Goal: Navigation & Orientation: Go to known website

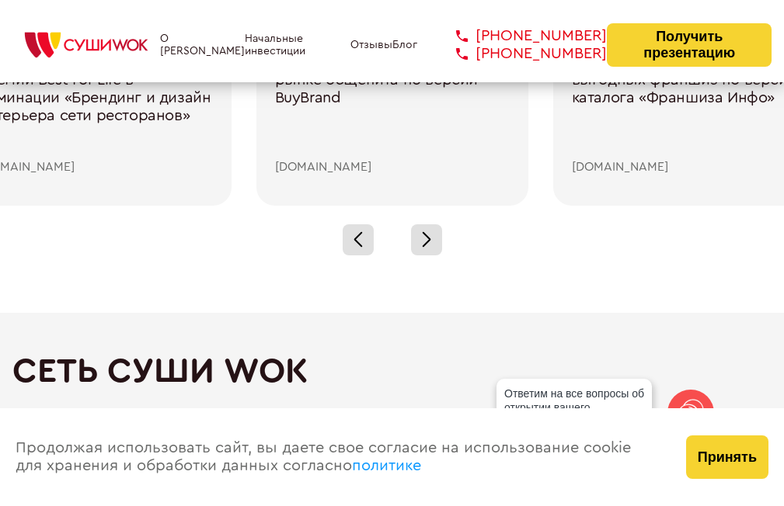
scroll to position [2253, 0]
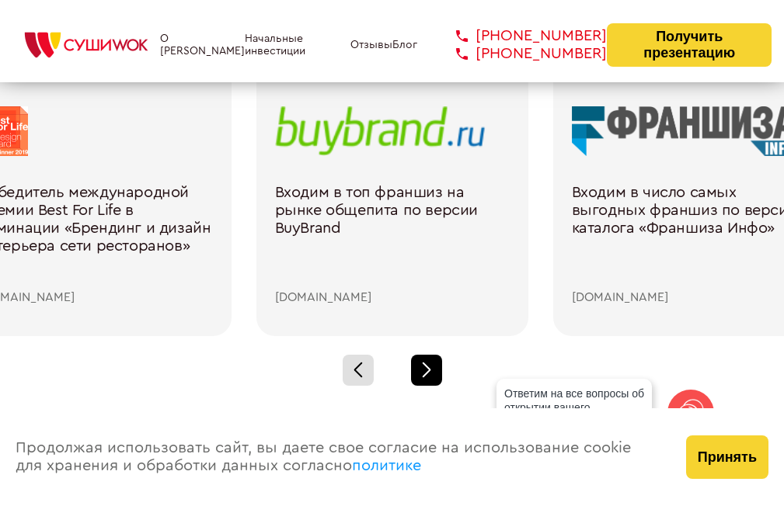
click at [426, 372] on span at bounding box center [426, 373] width 9 height 9
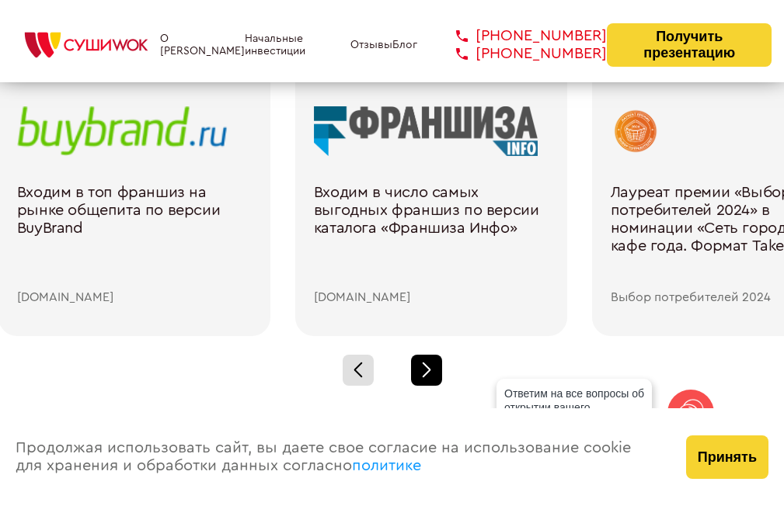
click at [426, 372] on span at bounding box center [426, 373] width 9 height 9
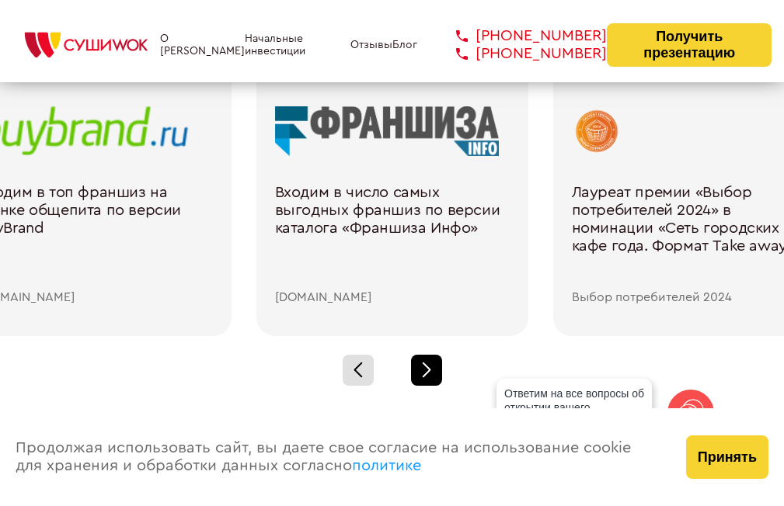
click at [426, 372] on span at bounding box center [426, 373] width 9 height 9
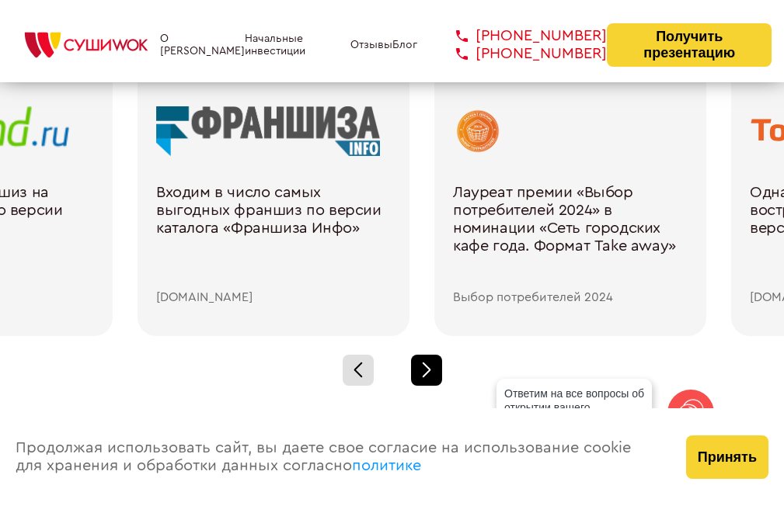
click at [426, 372] on span at bounding box center [426, 373] width 9 height 9
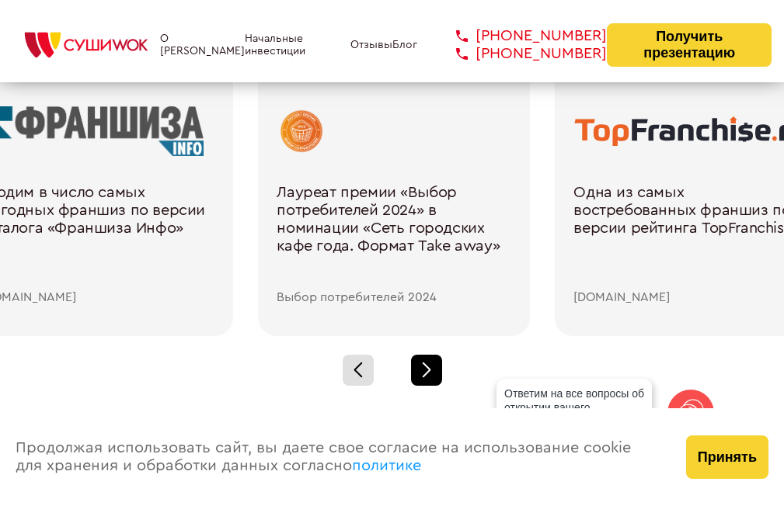
click at [426, 372] on span at bounding box center [426, 373] width 9 height 9
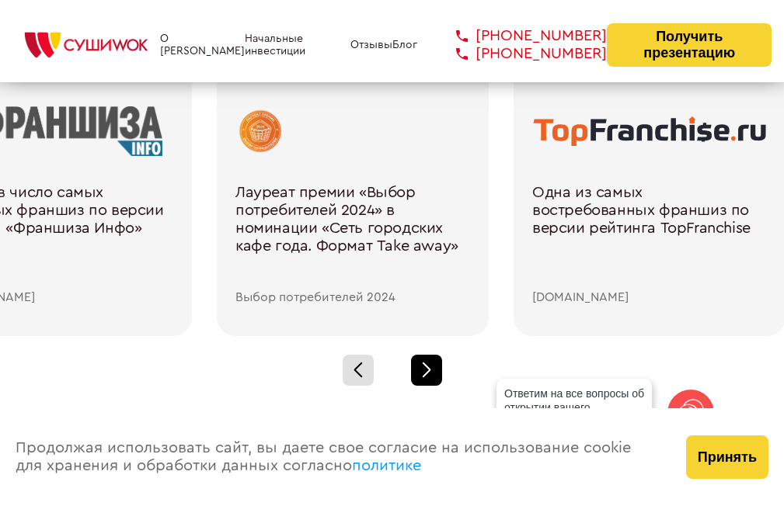
click at [426, 372] on span at bounding box center [426, 373] width 9 height 9
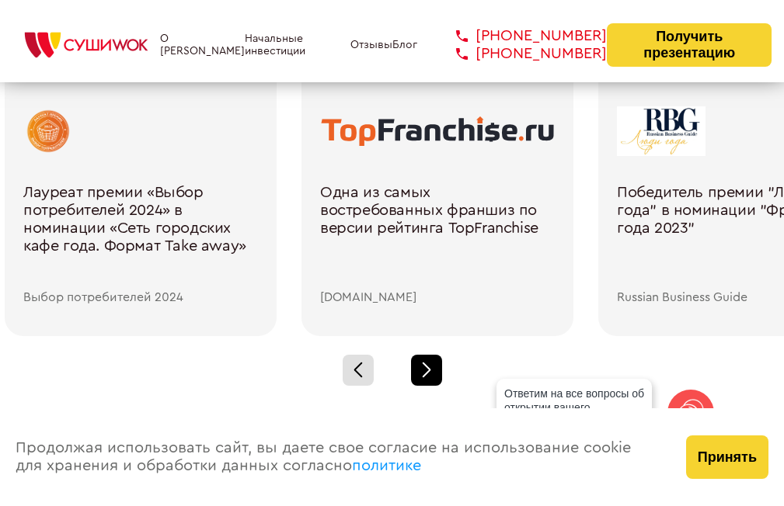
click at [426, 372] on span at bounding box center [426, 373] width 9 height 9
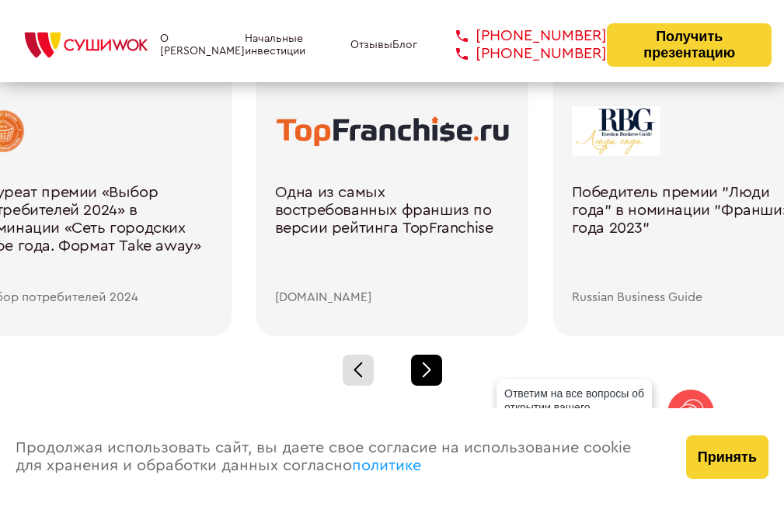
click at [426, 372] on span at bounding box center [426, 373] width 9 height 9
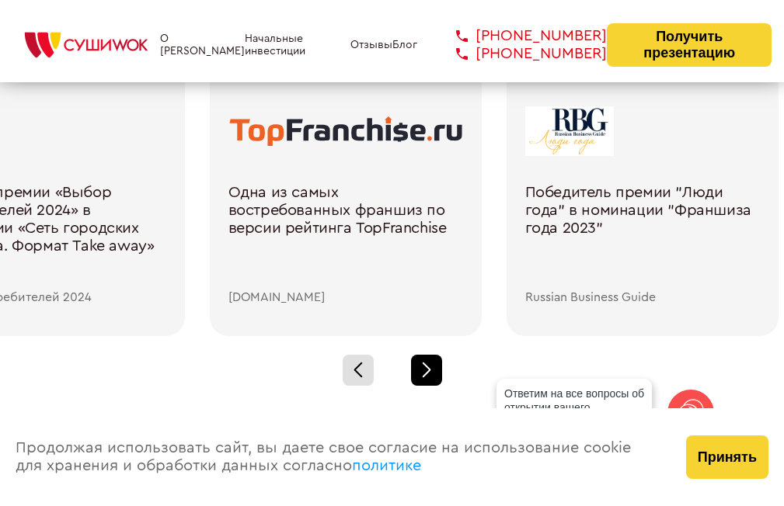
click at [426, 372] on span at bounding box center [426, 373] width 9 height 9
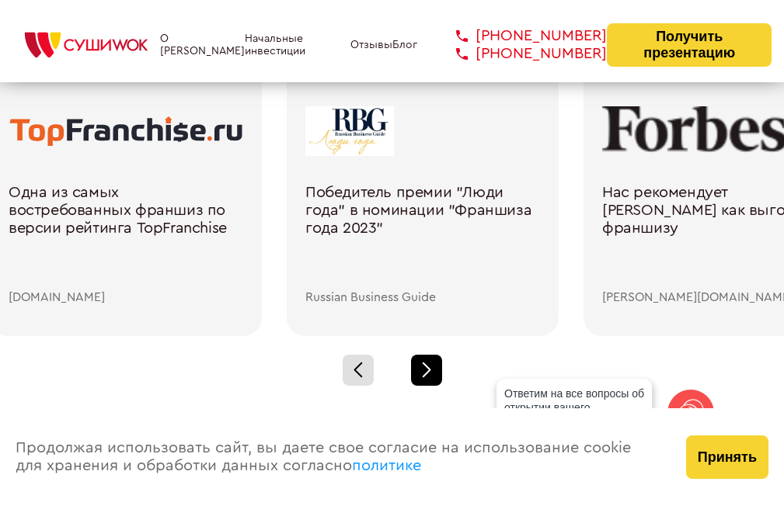
click at [426, 372] on span at bounding box center [426, 373] width 9 height 9
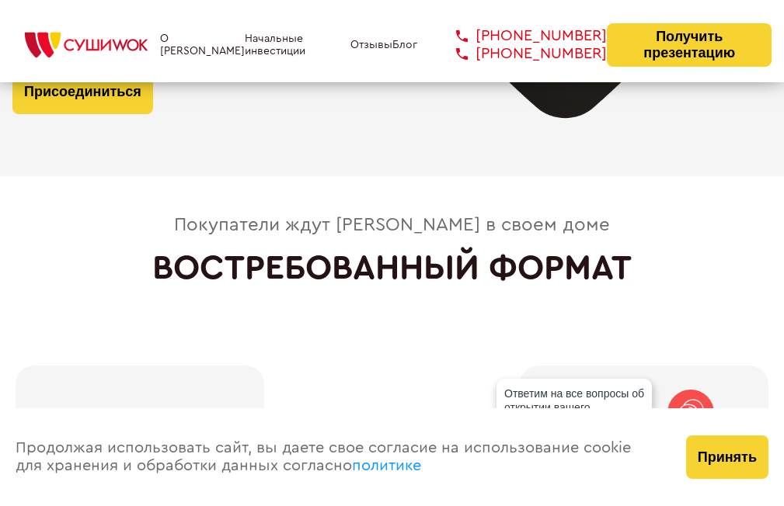
scroll to position [3262, 0]
